Goal: Navigation & Orientation: Find specific page/section

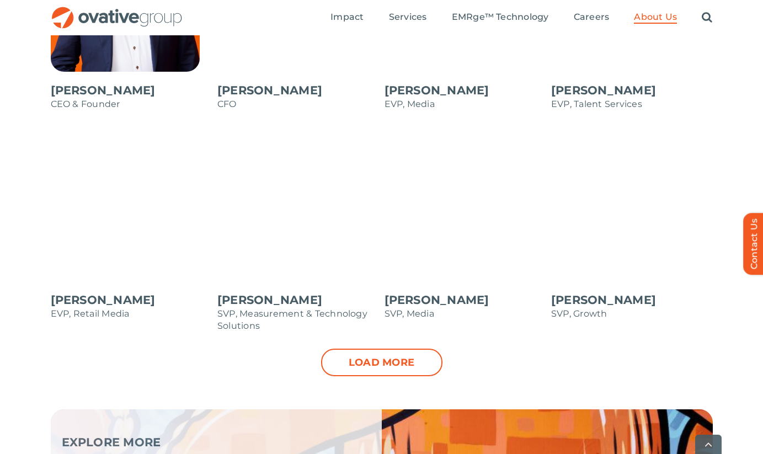
scroll to position [1095, 0]
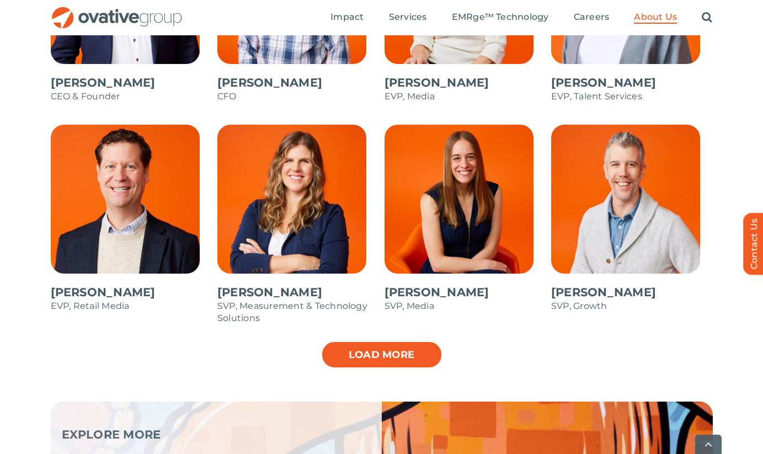
click at [373, 354] on link "Load more" at bounding box center [381, 355] width 121 height 28
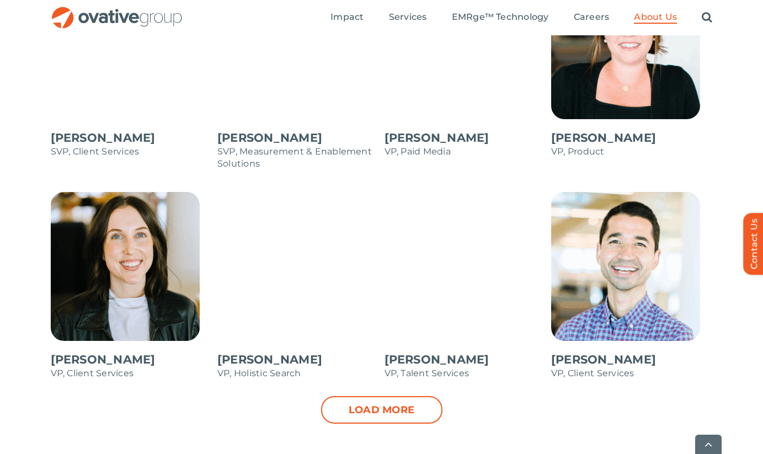
scroll to position [1477, 0]
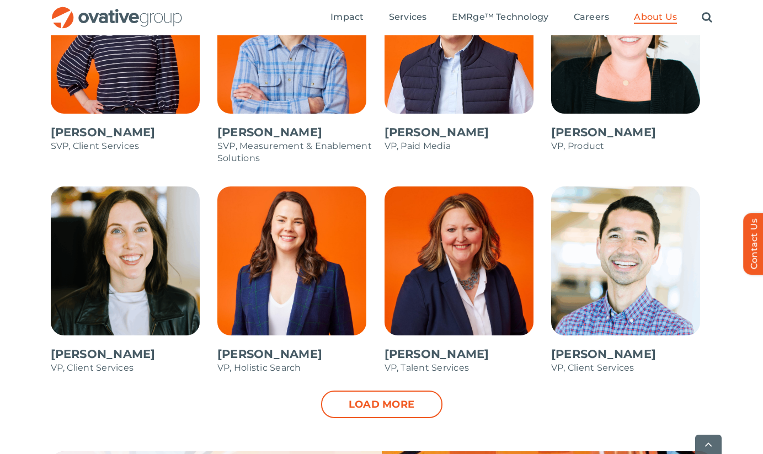
click at [117, 259] on span at bounding box center [132, 286] width 162 height 199
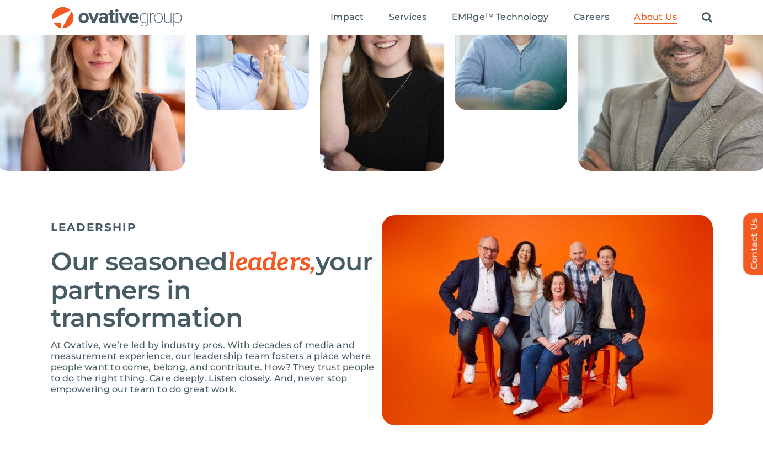
scroll to position [177, 0]
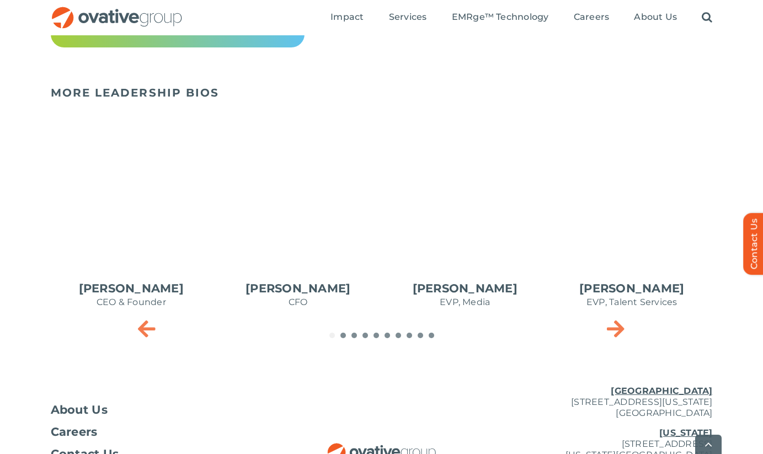
scroll to position [452, 0]
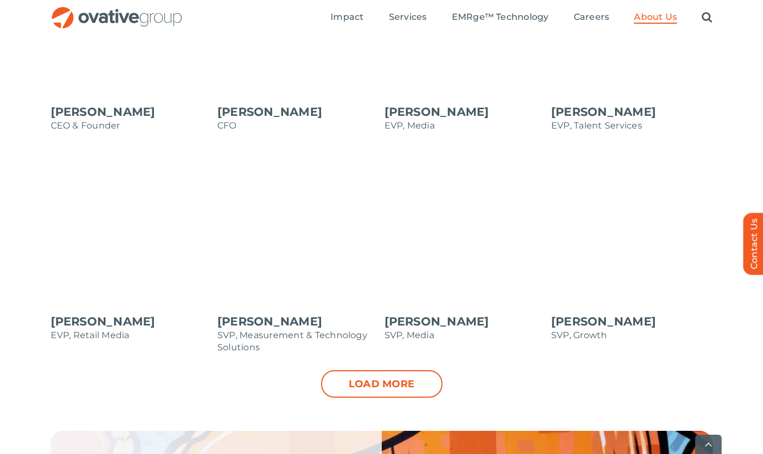
scroll to position [1083, 0]
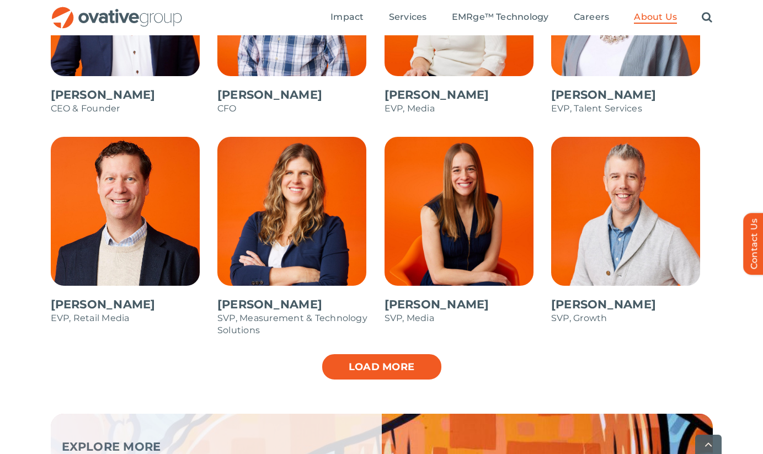
click at [364, 371] on link "Load more" at bounding box center [381, 367] width 121 height 28
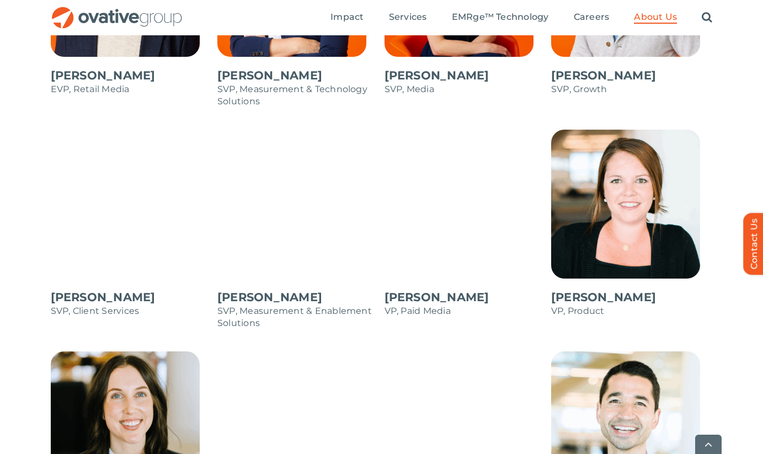
scroll to position [1325, 0]
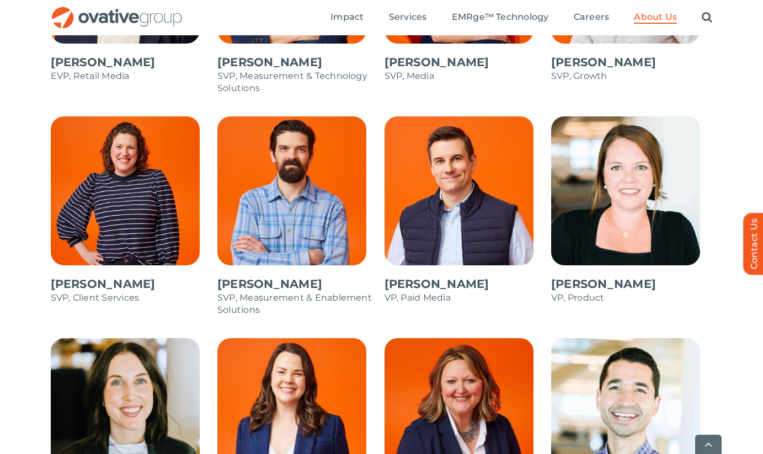
click at [460, 207] on span at bounding box center [466, 215] width 162 height 199
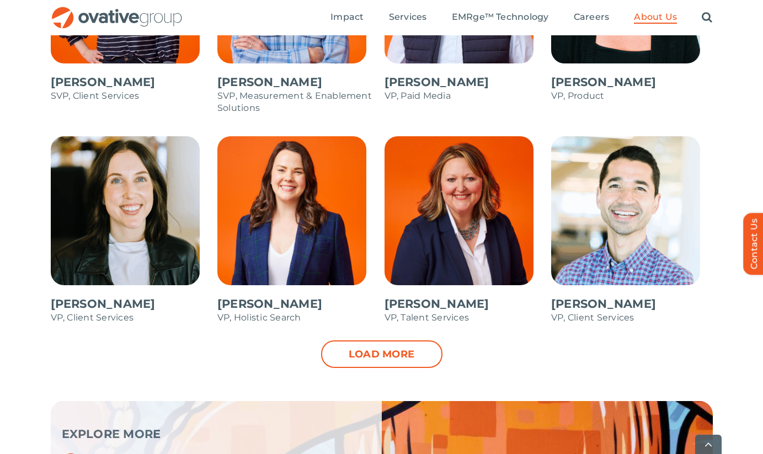
scroll to position [1540, 0]
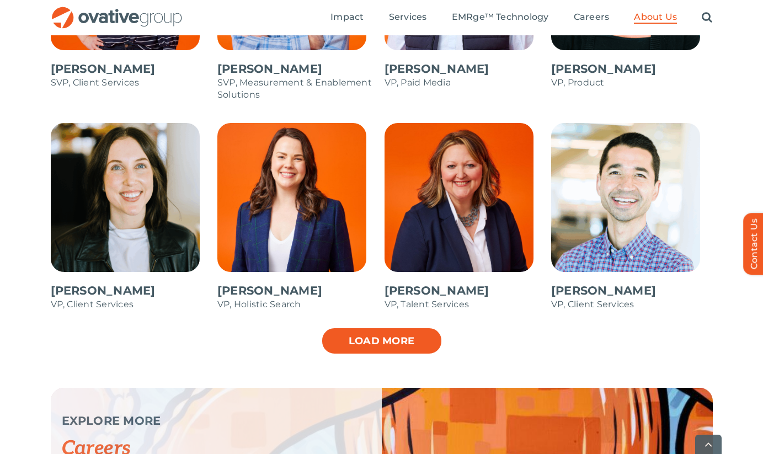
click at [381, 344] on link "Load more" at bounding box center [381, 341] width 121 height 28
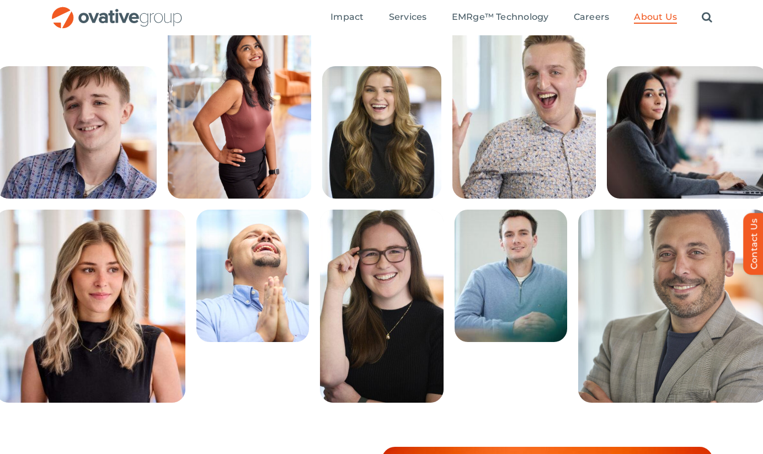
scroll to position [0, 0]
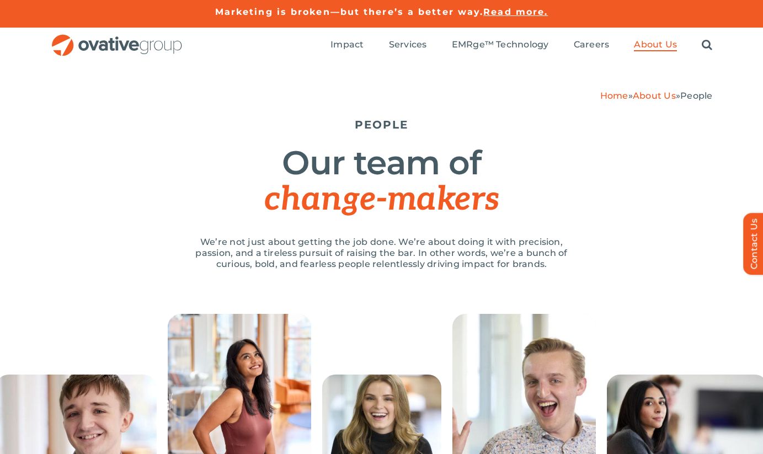
click at [124, 46] on img "OG_Full_horizontal_RGB" at bounding box center [117, 45] width 132 height 23
